Goal: Check status

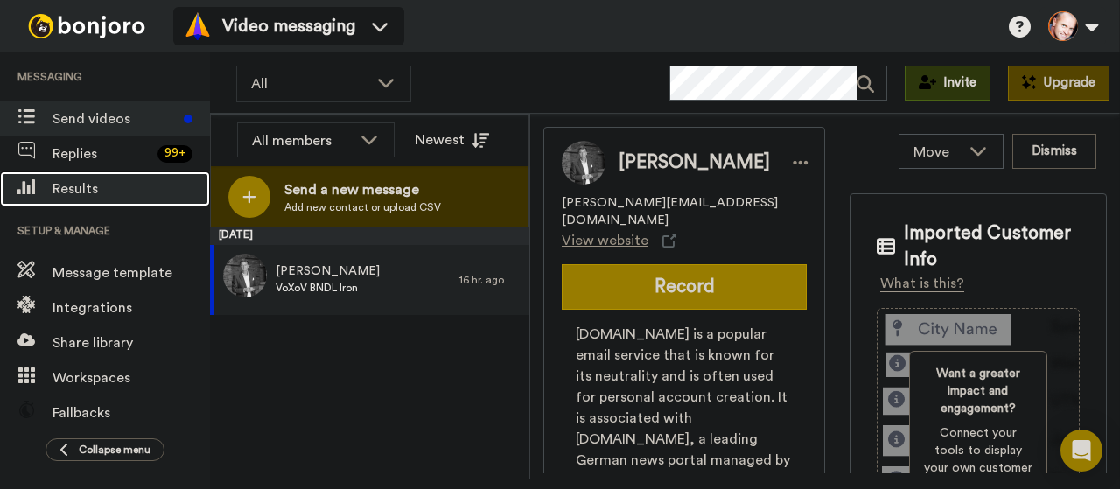
click at [81, 183] on span "Results" at bounding box center [130, 188] width 157 height 21
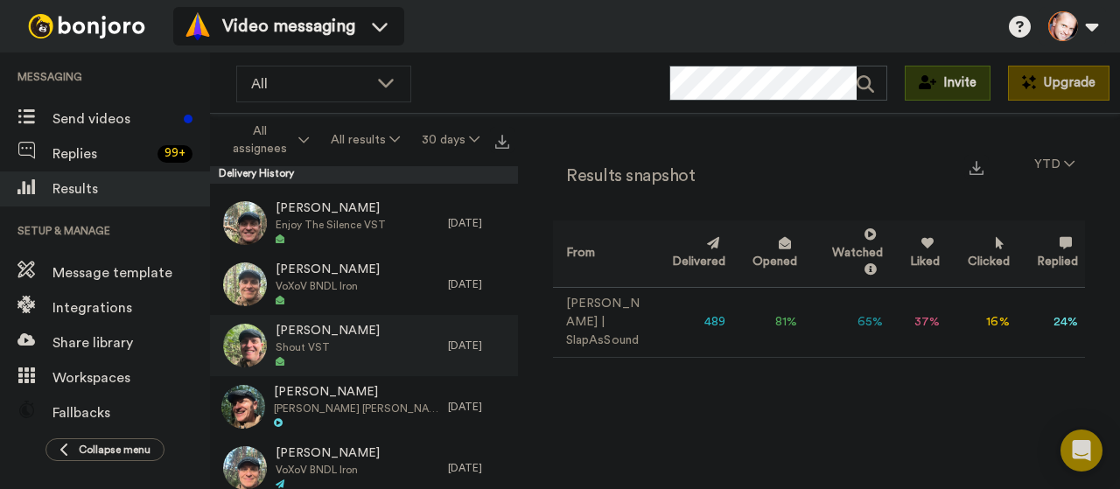
scroll to position [2510, 0]
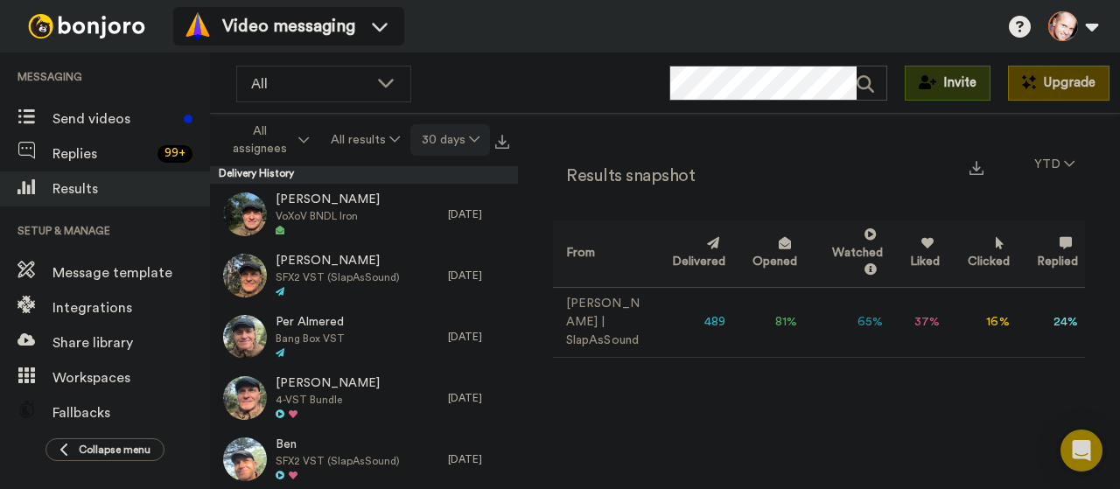
click at [464, 141] on button "30 days" at bounding box center [450, 139] width 80 height 31
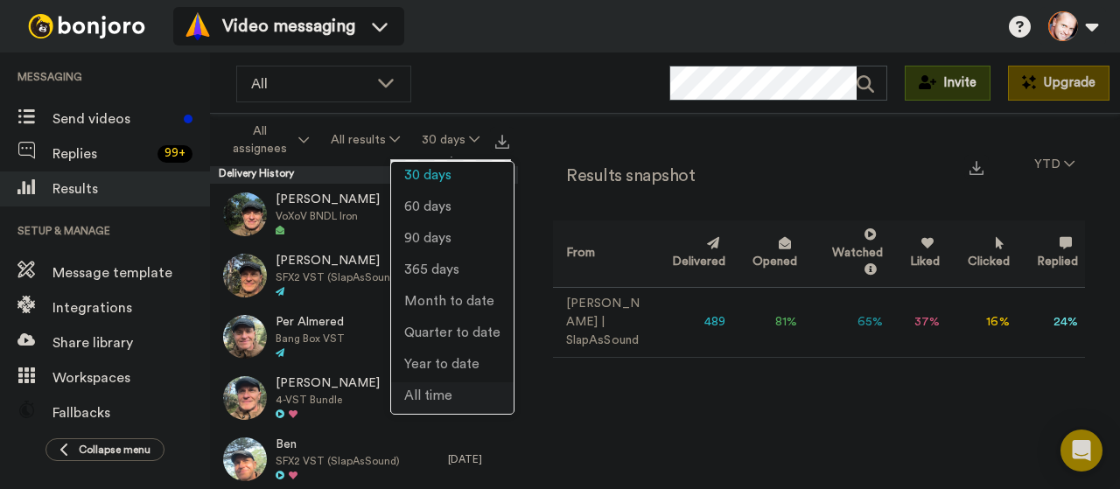
click at [436, 396] on span "All time" at bounding box center [428, 395] width 48 height 13
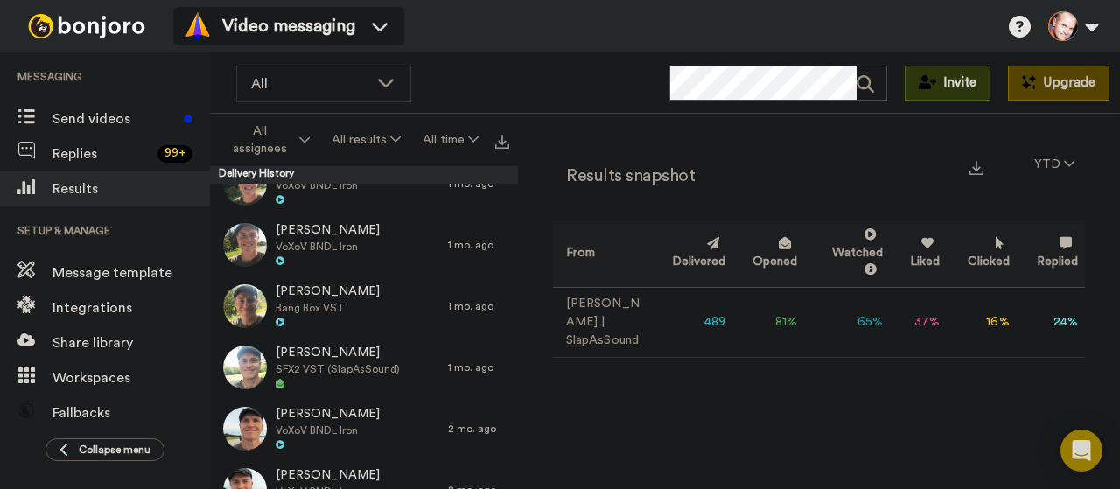
scroll to position [2051, 0]
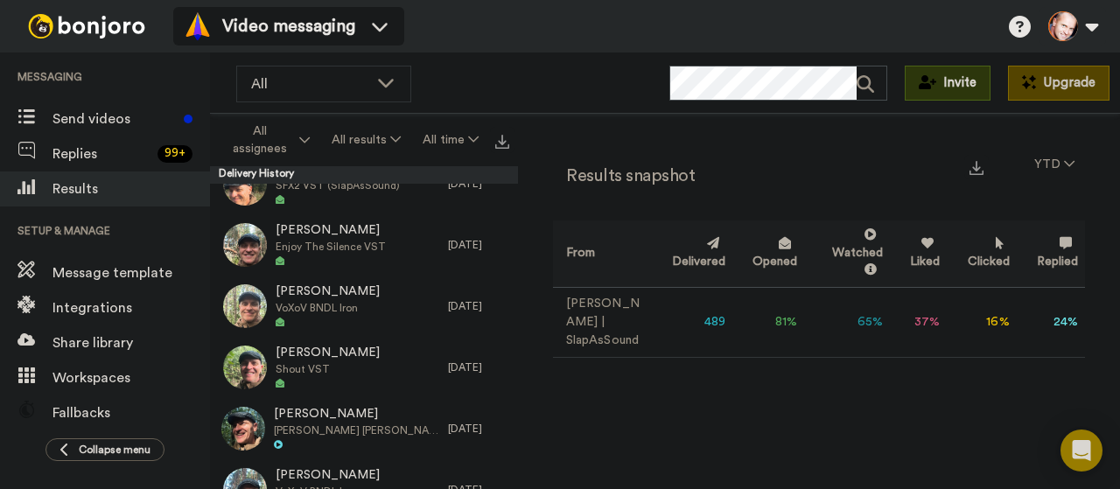
drag, startPoint x: 518, startPoint y: 187, endPoint x: 511, endPoint y: 229, distance: 42.6
click at [516, 221] on div "All assignees All results All time Delivery History Fgh SFX2 VST (SlapAsSound) …" at bounding box center [665, 332] width 910 height 436
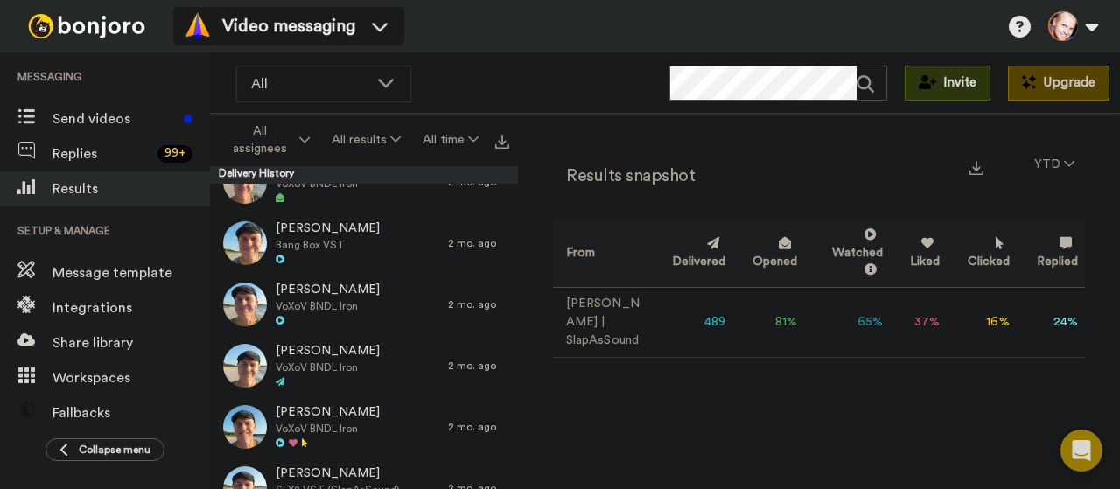
scroll to position [8535, 0]
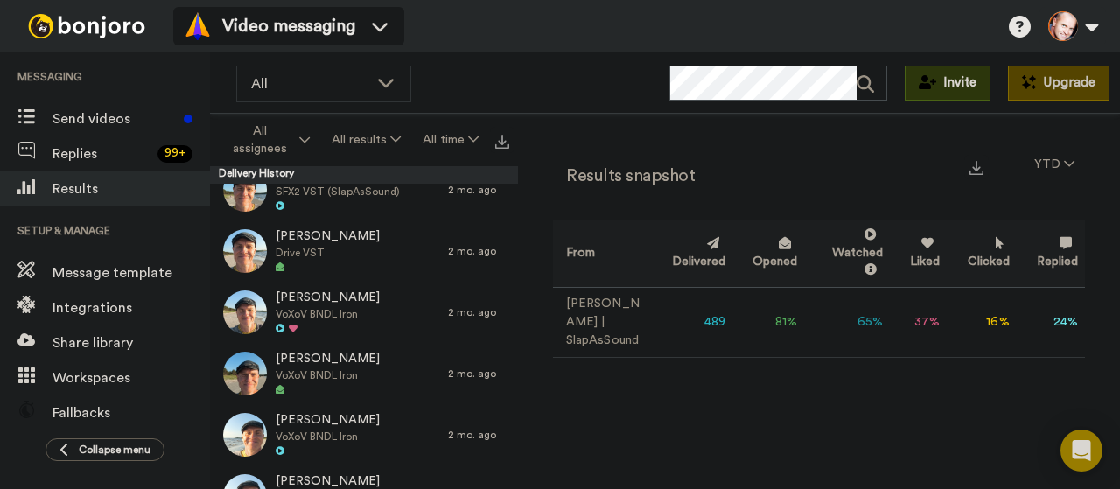
click at [534, 255] on div "Results snapshot YTD From Delivered Opened Watched Liked Clicked Replied Failed…" at bounding box center [819, 300] width 602 height 373
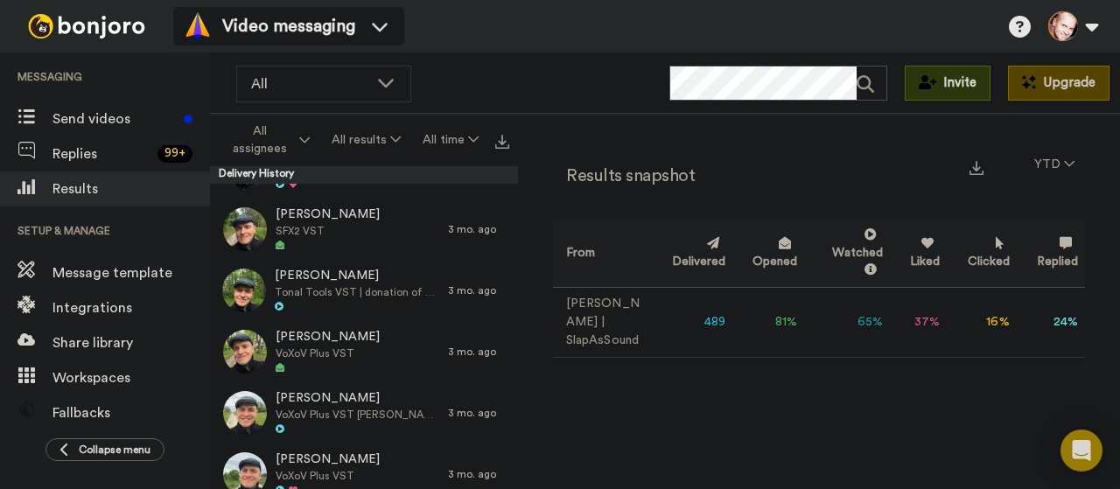
scroll to position [8306, 0]
